Goal: Task Accomplishment & Management: Use online tool/utility

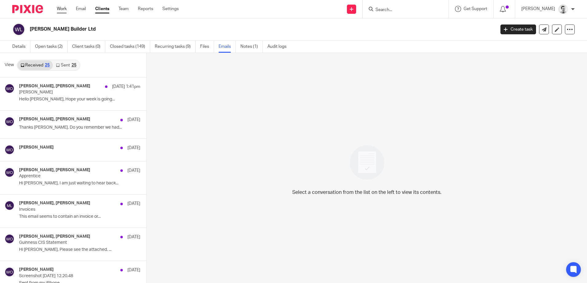
click at [62, 9] on link "Work" at bounding box center [62, 9] width 10 height 6
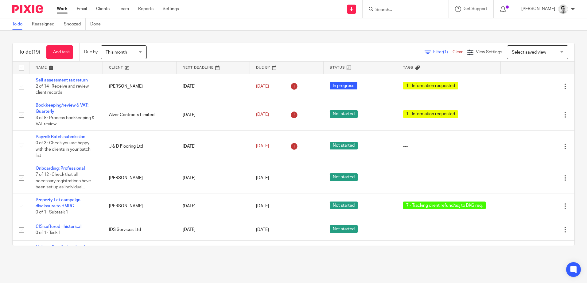
click at [43, 68] on link at bounding box center [65, 68] width 73 height 12
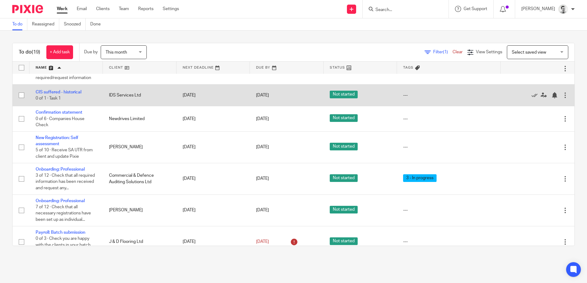
scroll to position [245, 0]
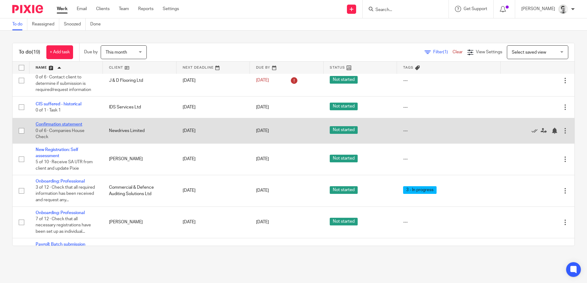
click at [66, 127] on link "Confirmation statement" at bounding box center [59, 124] width 47 height 4
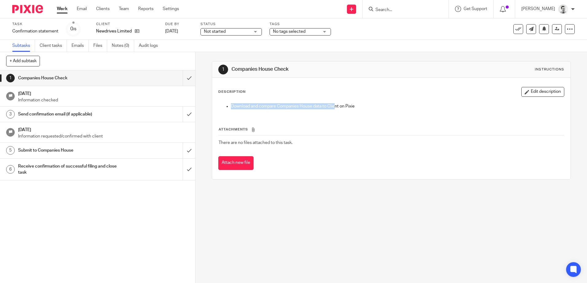
drag, startPoint x: 232, startPoint y: 106, endPoint x: 333, endPoint y: 105, distance: 100.9
click at [333, 105] on ul "Download and compare Companies House data to Client on Pixie" at bounding box center [390, 106] width 345 height 6
drag, startPoint x: 333, startPoint y: 105, endPoint x: 340, endPoint y: 106, distance: 6.8
click at [333, 105] on p "Download and compare Companies House data to Client on Pixie" at bounding box center [397, 106] width 333 height 6
drag, startPoint x: 347, startPoint y: 106, endPoint x: 363, endPoint y: 108, distance: 16.7
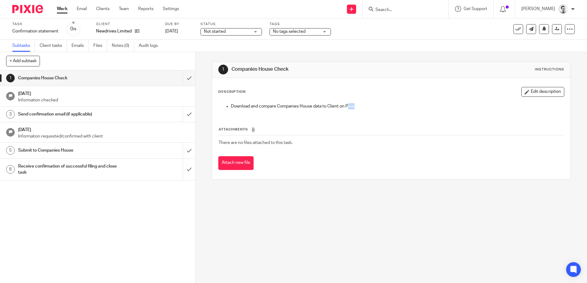
click at [363, 108] on p "Download and compare Companies House data to Client on Pixie" at bounding box center [397, 106] width 333 height 6
click at [363, 109] on p "Download and compare Companies House data to Client on Pixie" at bounding box center [397, 106] width 333 height 6
drag, startPoint x: 315, startPoint y: 106, endPoint x: 352, endPoint y: 106, distance: 36.5
click at [352, 106] on p "Download and compare Companies House data to Client on Pixie" at bounding box center [397, 106] width 333 height 6
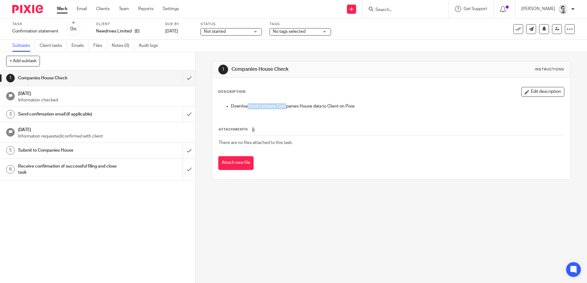
drag, startPoint x: 246, startPoint y: 106, endPoint x: 285, endPoint y: 106, distance: 39.0
click at [285, 106] on p "Download and compare Companies House data to Client on Pixie" at bounding box center [397, 106] width 333 height 6
drag, startPoint x: 285, startPoint y: 106, endPoint x: 282, endPoint y: 106, distance: 3.4
click at [285, 106] on p "Download and compare Companies House data to Client on Pixie" at bounding box center [397, 106] width 333 height 6
click at [182, 76] on input "submit" at bounding box center [97, 78] width 195 height 15
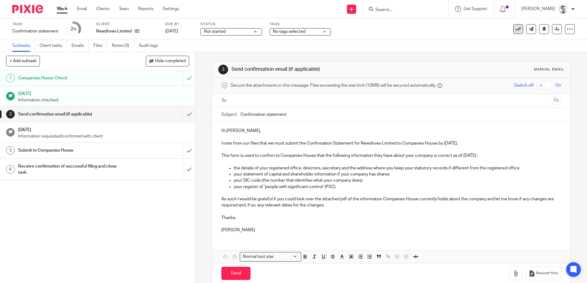
click at [515, 30] on icon at bounding box center [518, 29] width 6 height 6
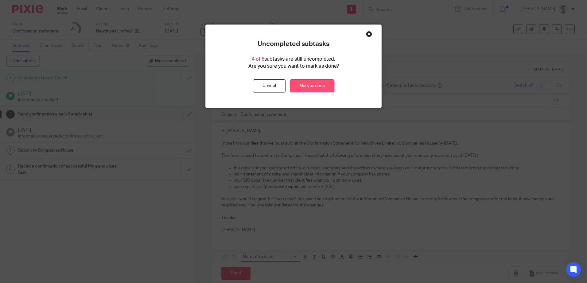
click at [301, 85] on link "Mark as done" at bounding box center [312, 85] width 44 height 13
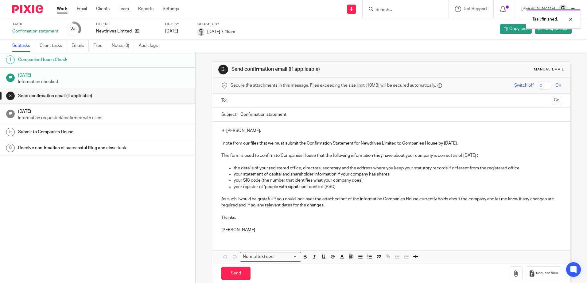
click at [59, 10] on link "Work" at bounding box center [62, 9] width 11 height 6
